Goal: Information Seeking & Learning: Learn about a topic

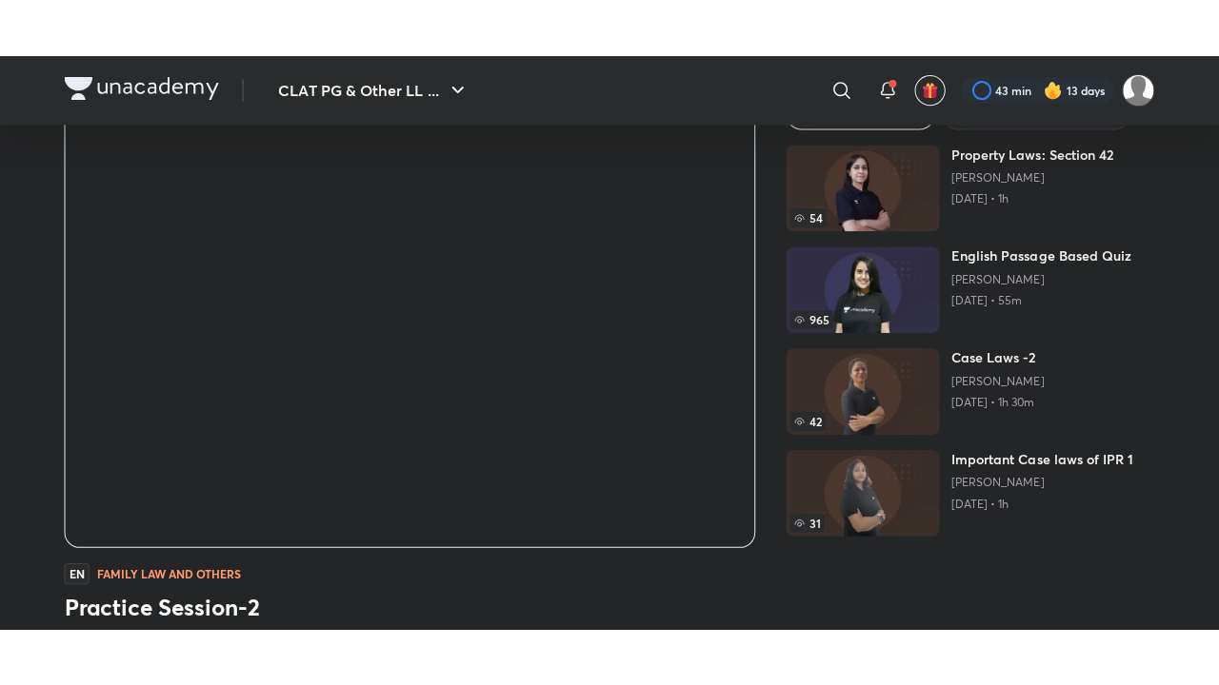
scroll to position [190, 0]
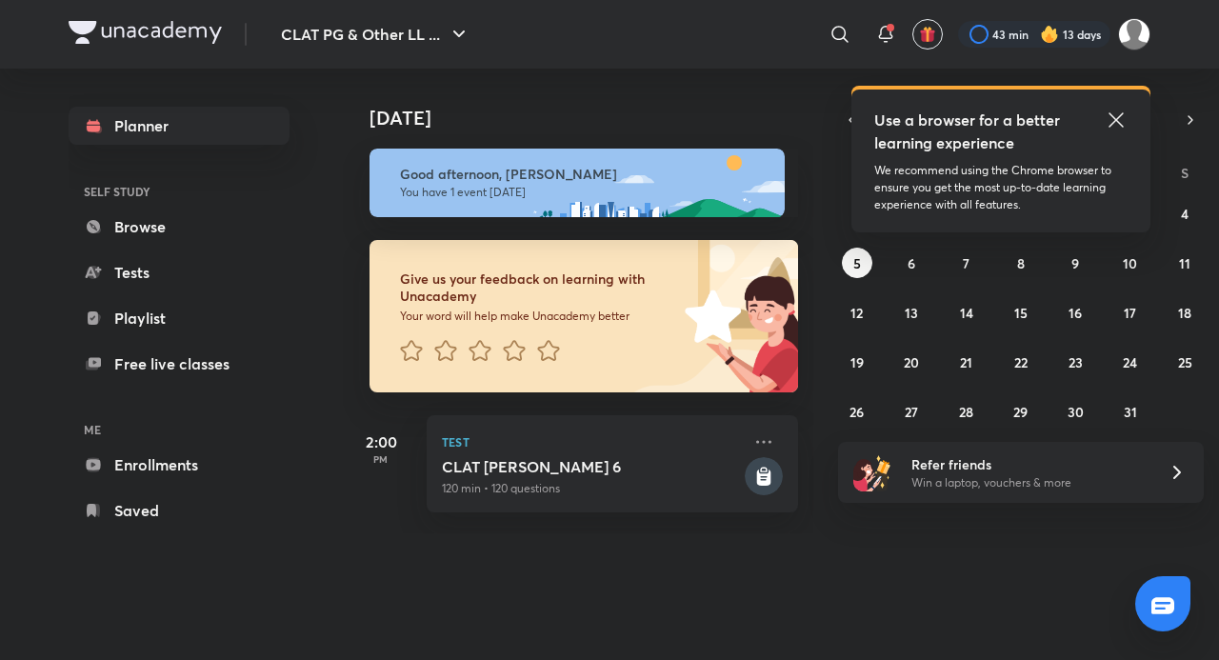
click at [1102, 105] on div "Use a browser for a better learning experience We recommend using the Chrome br…" at bounding box center [1000, 160] width 299 height 143
click at [1107, 108] on div "Use a browser for a better learning experience We recommend using the Chrome br…" at bounding box center [1000, 160] width 299 height 143
click at [1116, 111] on icon at bounding box center [1115, 120] width 23 height 23
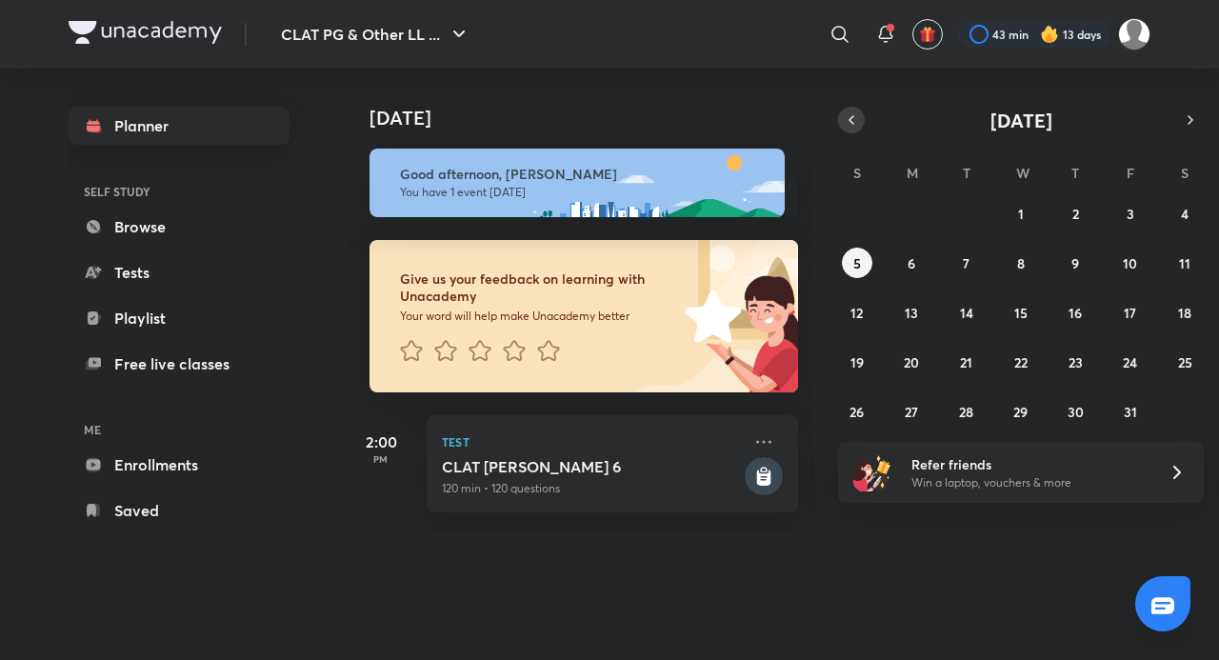
click at [847, 120] on icon "button" at bounding box center [850, 119] width 15 height 17
click at [1064, 364] on button "25" at bounding box center [1075, 362] width 30 height 30
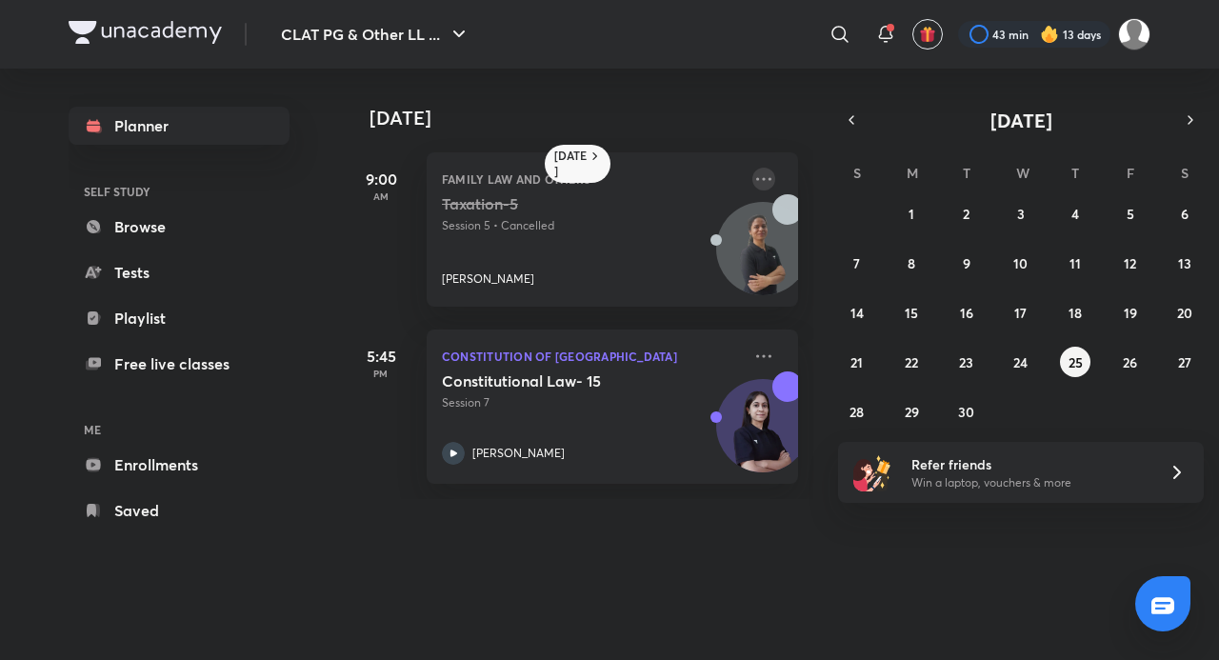
click at [753, 175] on icon at bounding box center [763, 179] width 23 height 23
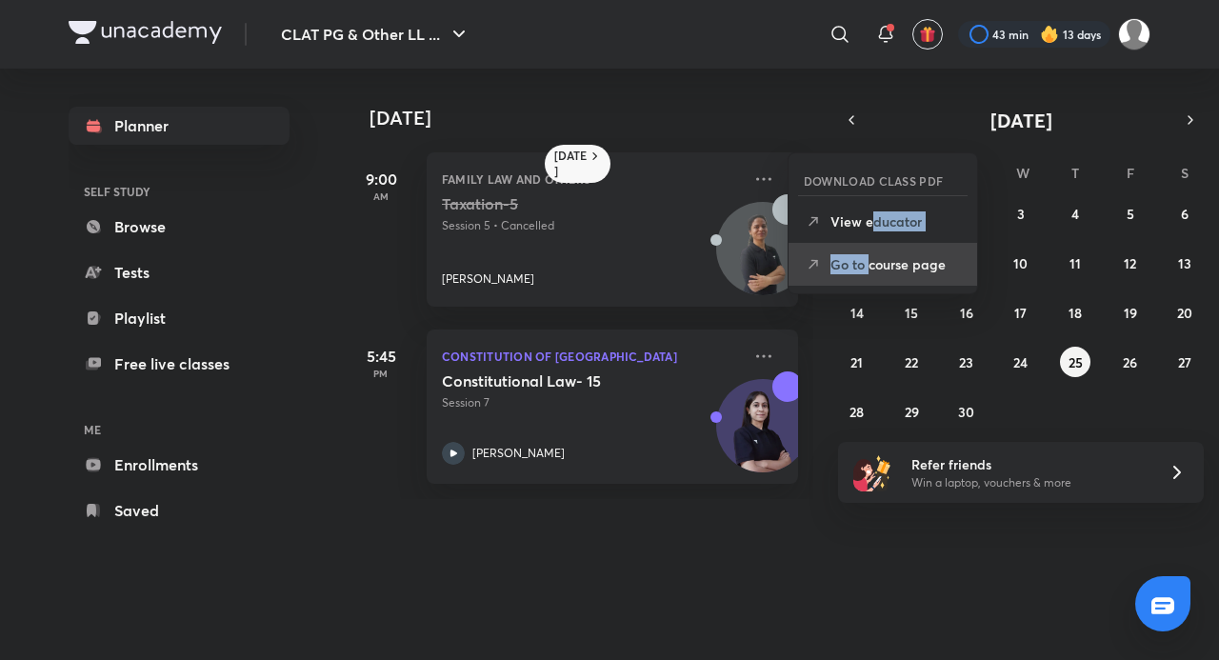
drag, startPoint x: 868, startPoint y: 212, endPoint x: 867, endPoint y: 250, distance: 38.1
click at [867, 250] on div "DOWNLOAD CLASS PDF View educator Go to course page" at bounding box center [882, 228] width 188 height 113
click at [864, 259] on p "Go to course page" at bounding box center [895, 264] width 131 height 20
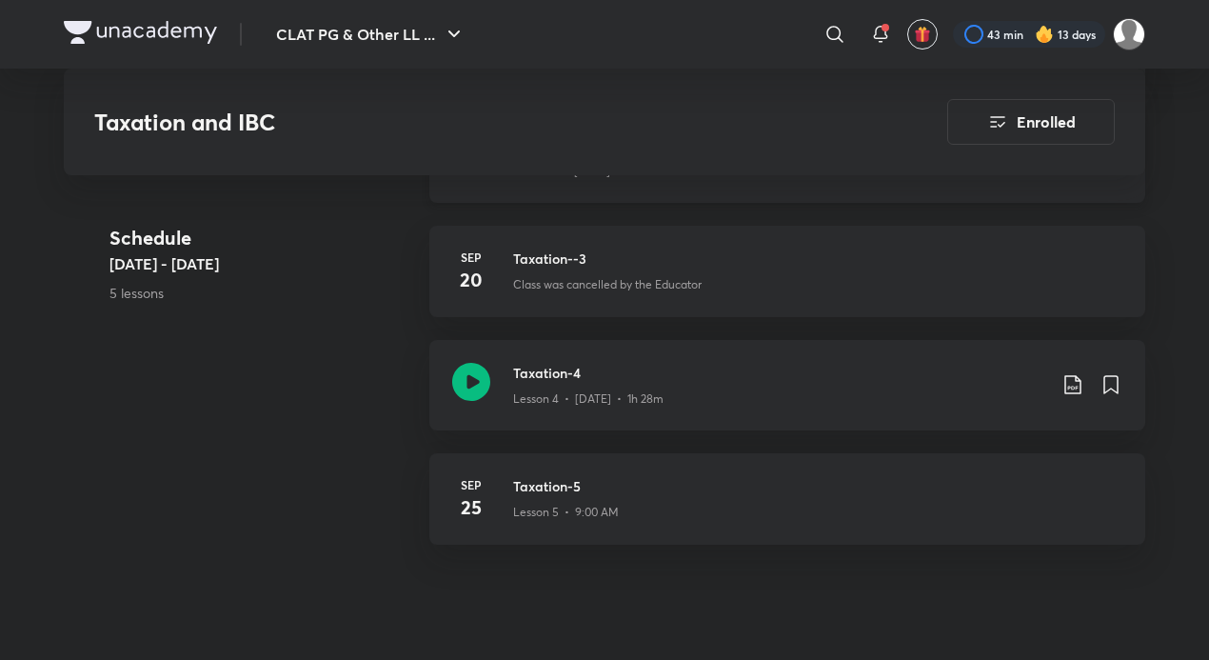
scroll to position [1142, 0]
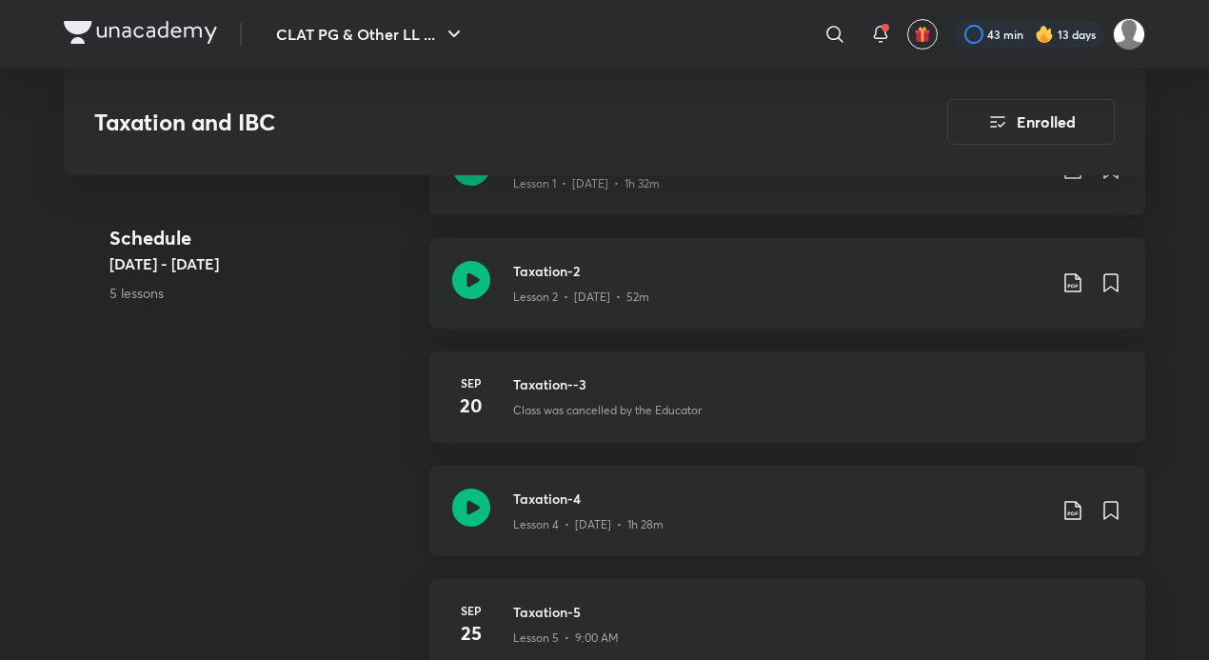
click at [539, 508] on div "Lesson 4 • Sep 23 • 1h 28m" at bounding box center [779, 520] width 533 height 25
